Goal: Task Accomplishment & Management: Use online tool/utility

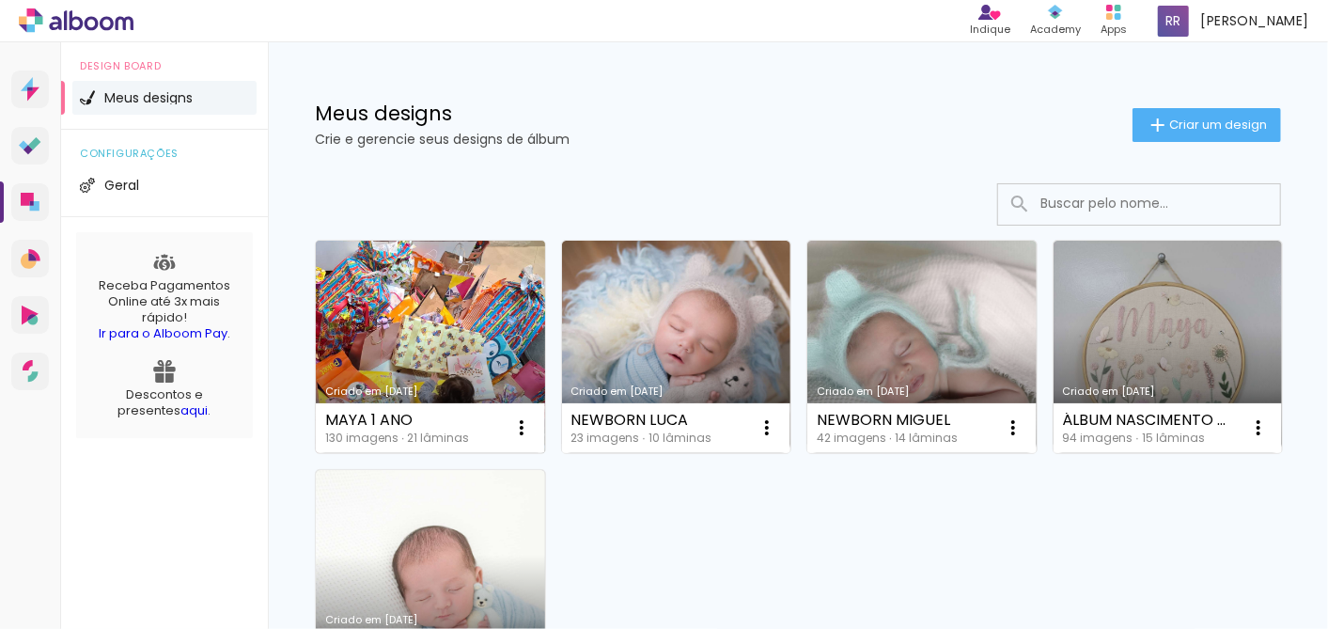
click at [456, 309] on link "Criado em [DATE]" at bounding box center [430, 347] width 229 height 212
